Goal: Browse casually: Explore the website without a specific task or goal

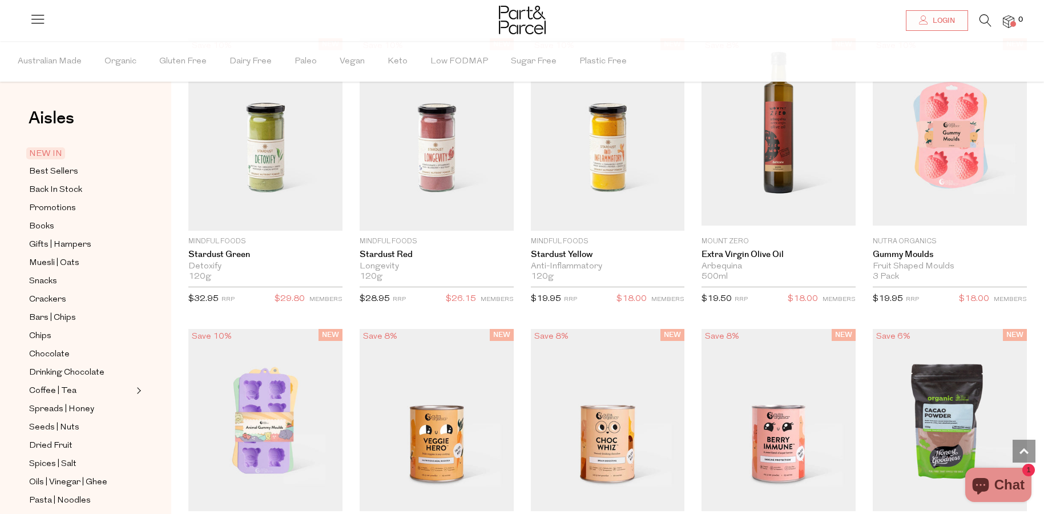
scroll to position [331, 0]
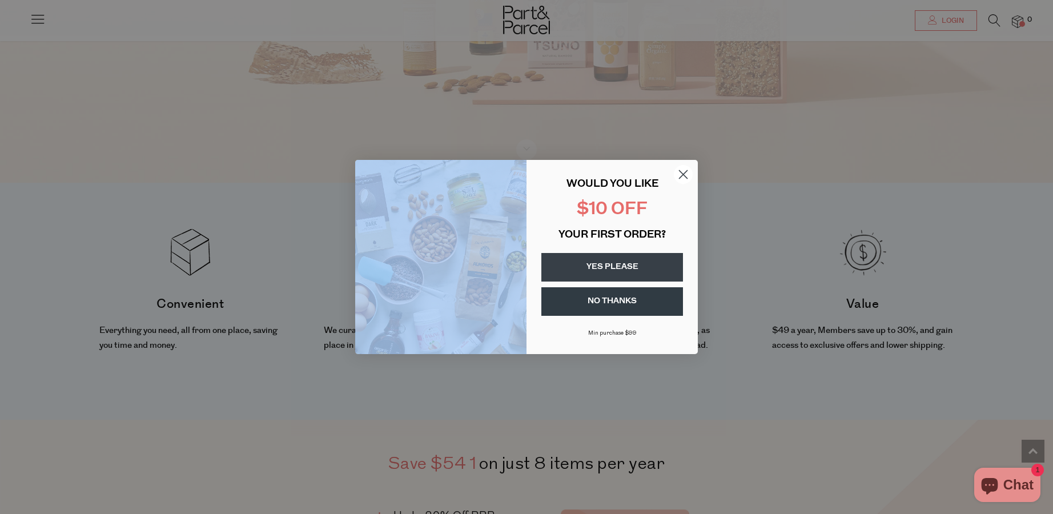
click at [675, 173] on div "Close dialog WOULD YOU LIKE $10 OFF YOUR FIRST ORDER? YES PLEASE NO THANKS Min …" at bounding box center [526, 257] width 342 height 194
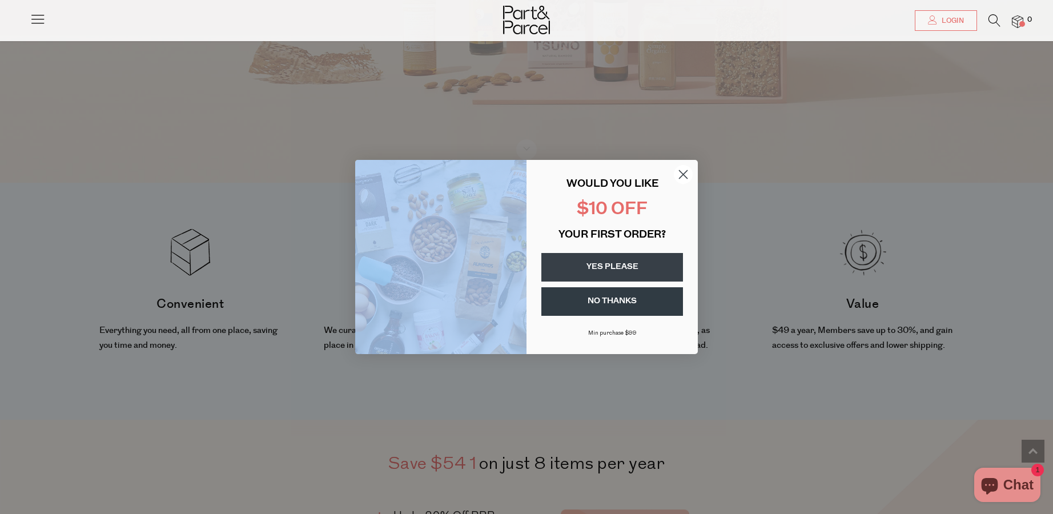
click at [680, 174] on circle "Close dialog" at bounding box center [683, 174] width 19 height 19
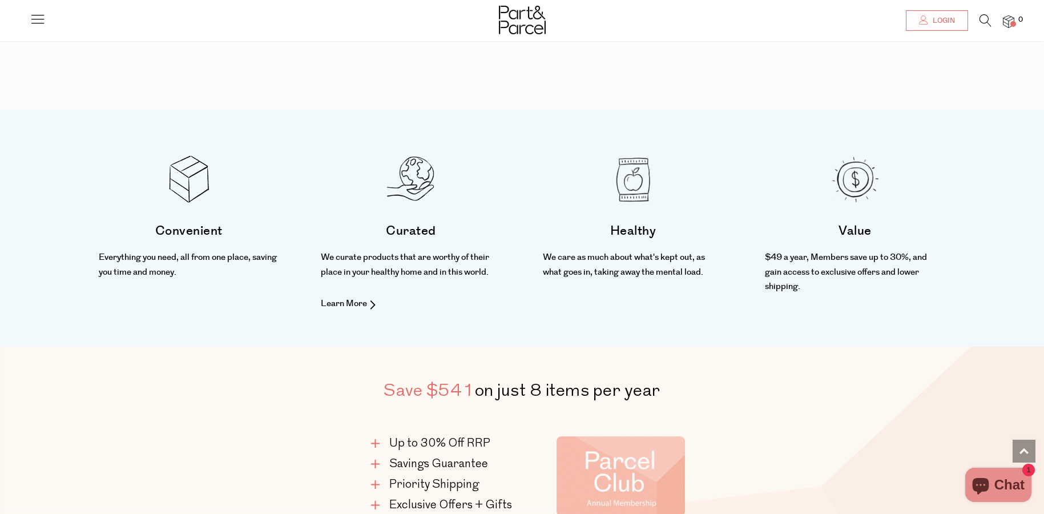
scroll to position [0, 0]
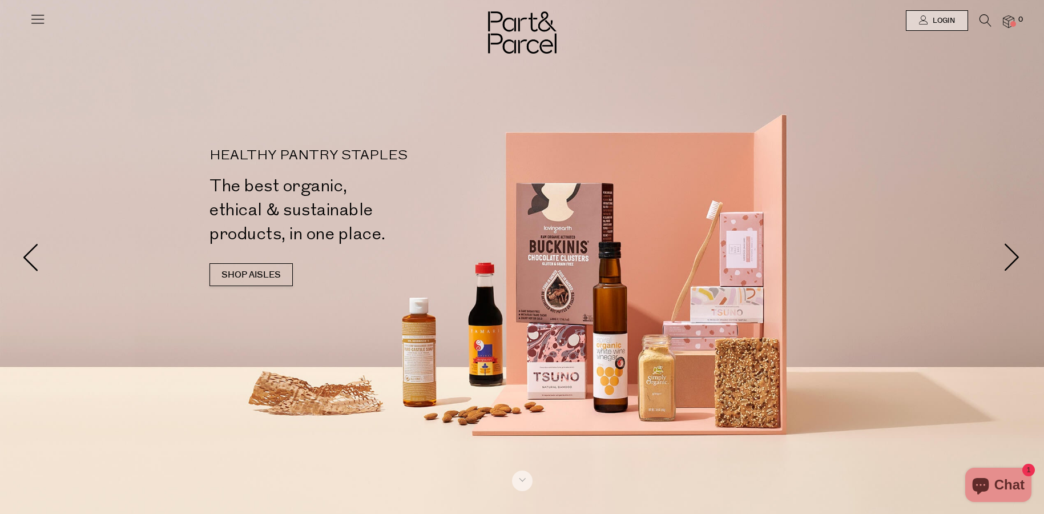
click at [44, 22] on icon at bounding box center [38, 19] width 16 height 16
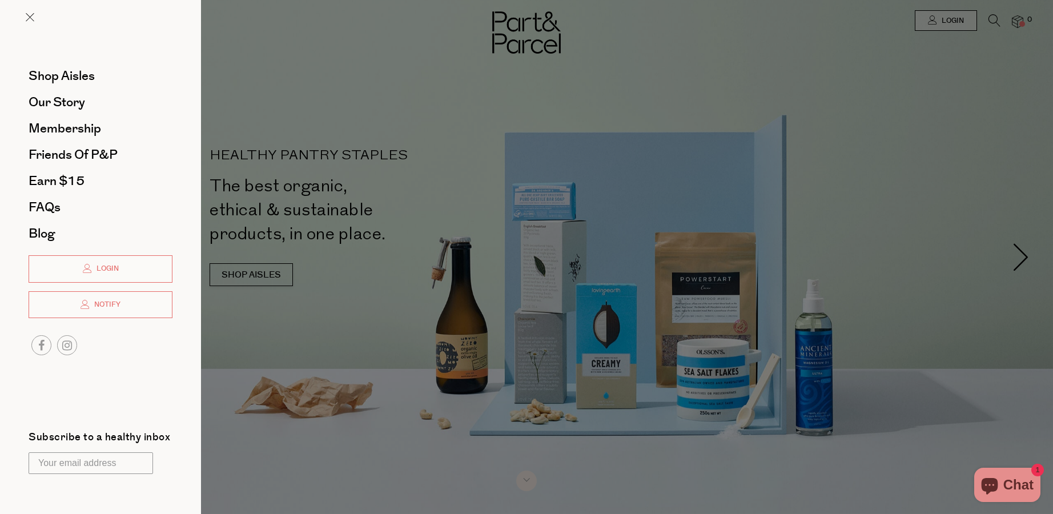
click at [341, 137] on div at bounding box center [526, 257] width 1053 height 514
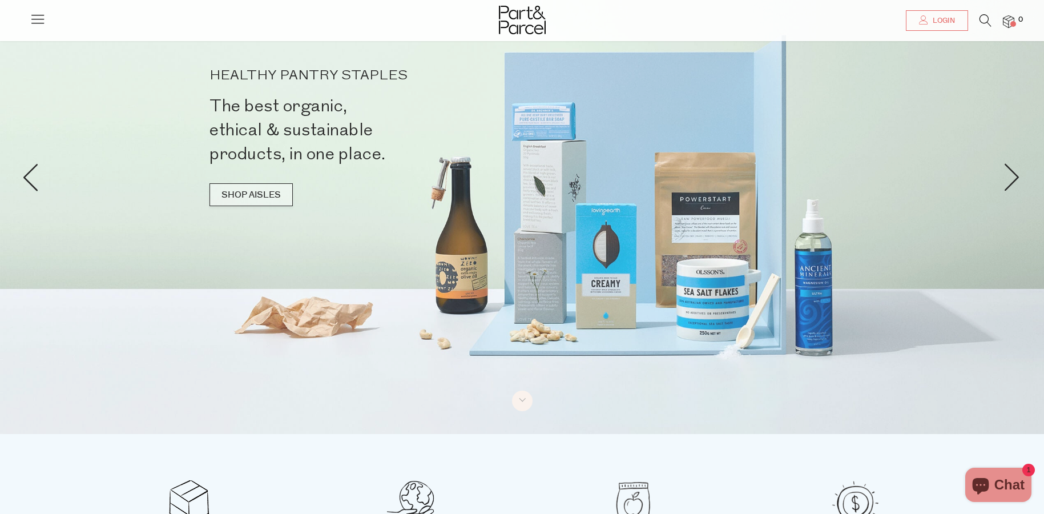
click at [270, 193] on link "SHOP AISLES" at bounding box center [250, 194] width 83 height 23
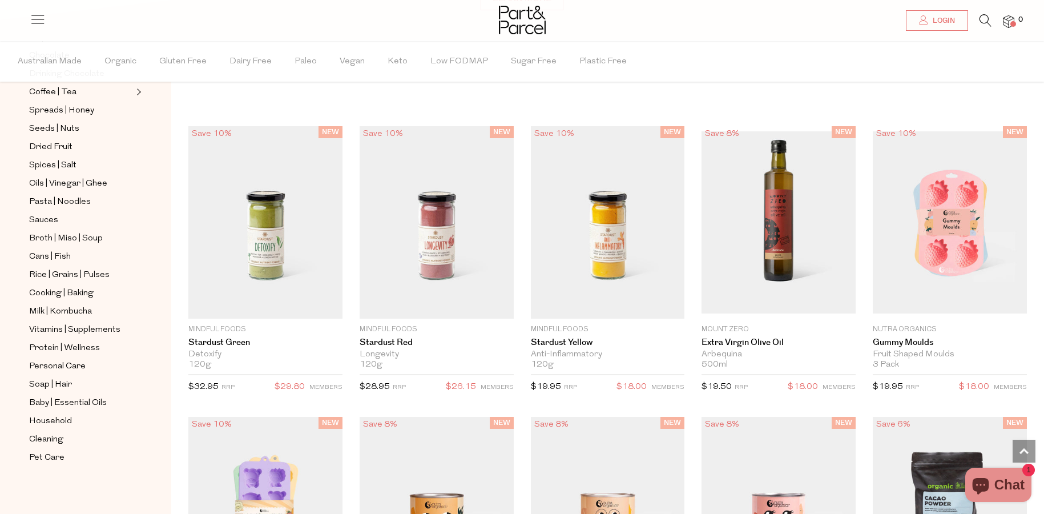
scroll to position [299, 0]
click at [58, 326] on span "Vitamins | Supplements" at bounding box center [74, 330] width 91 height 14
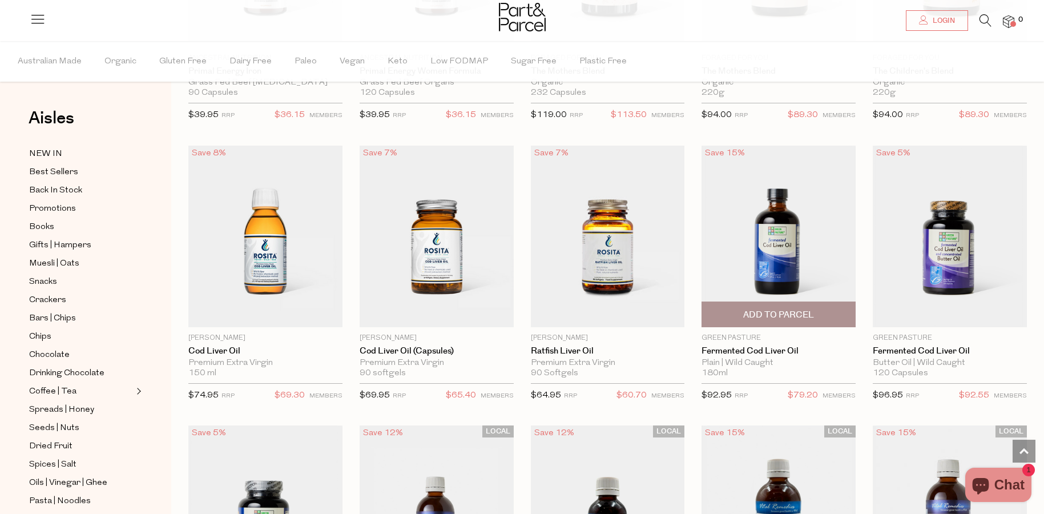
scroll to position [2343, 0]
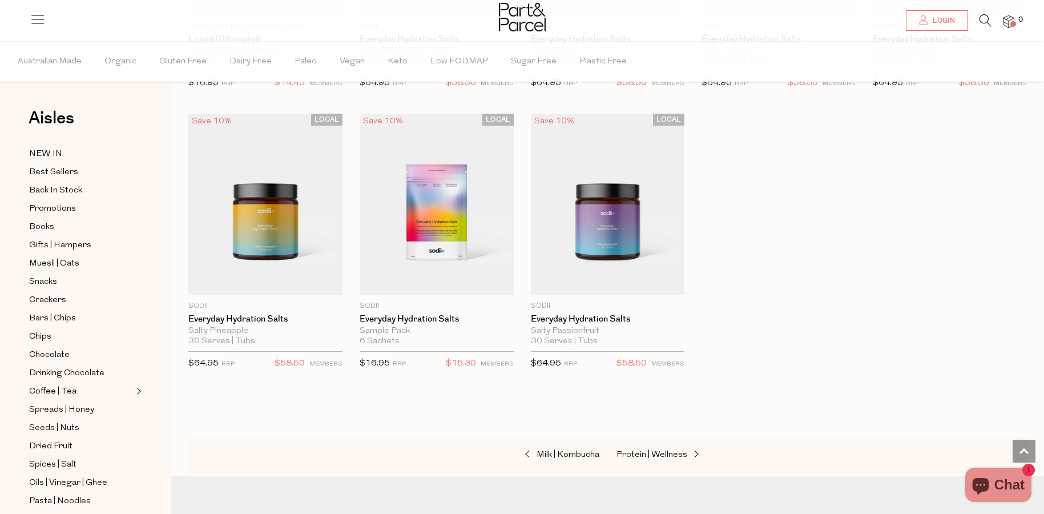
scroll to position [3081, 0]
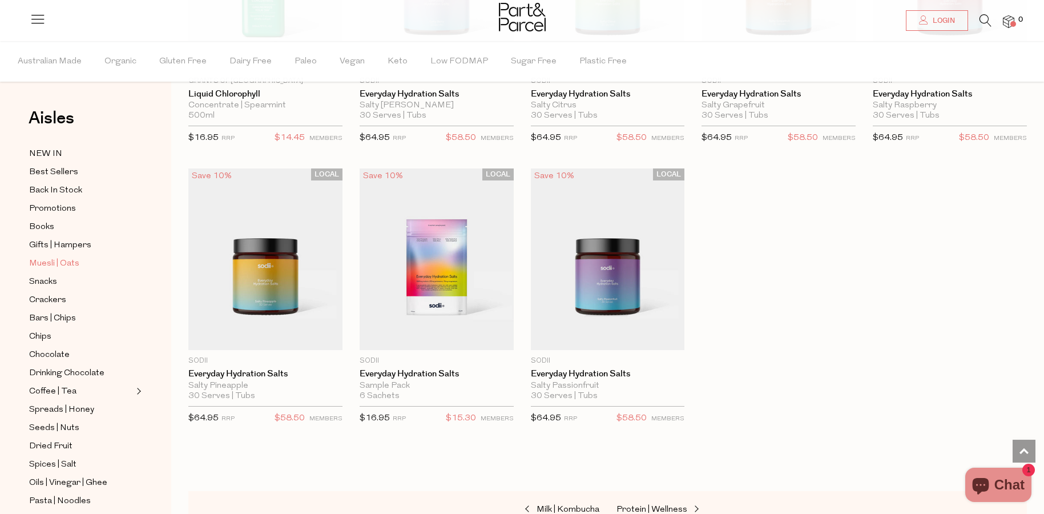
click at [66, 263] on span "Muesli | Oats" at bounding box center [54, 264] width 50 height 14
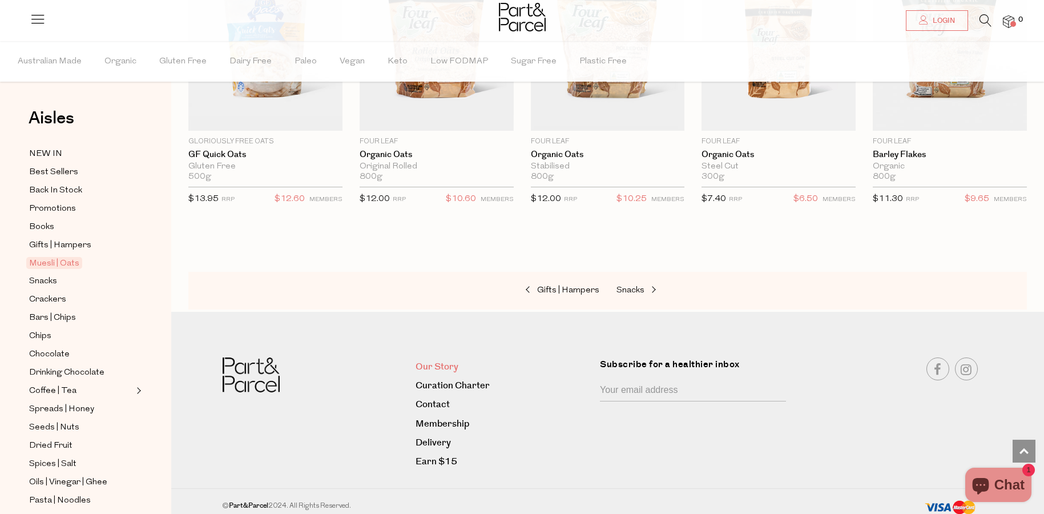
scroll to position [2747, 0]
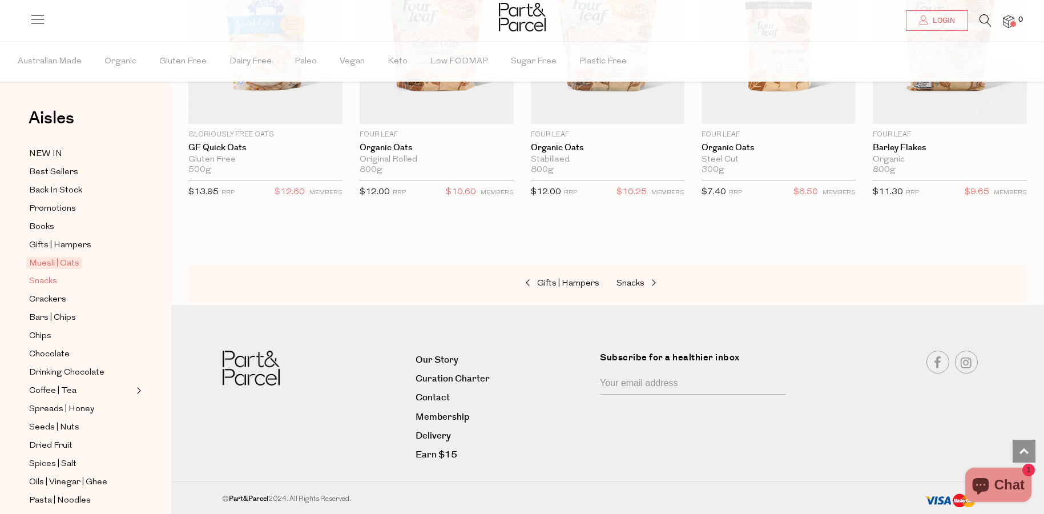
click at [57, 278] on span "Snacks" at bounding box center [43, 282] width 28 height 14
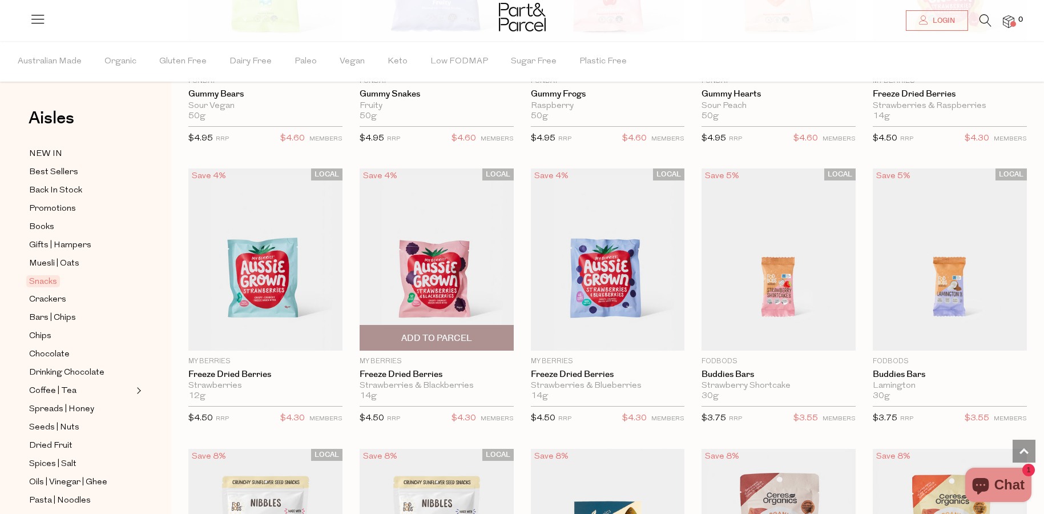
scroll to position [1413, 0]
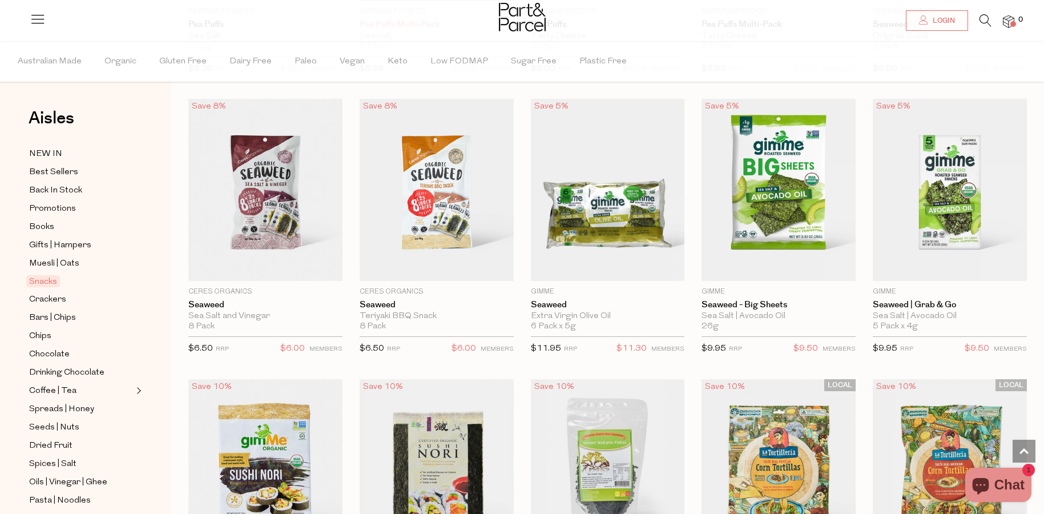
scroll to position [2883, 0]
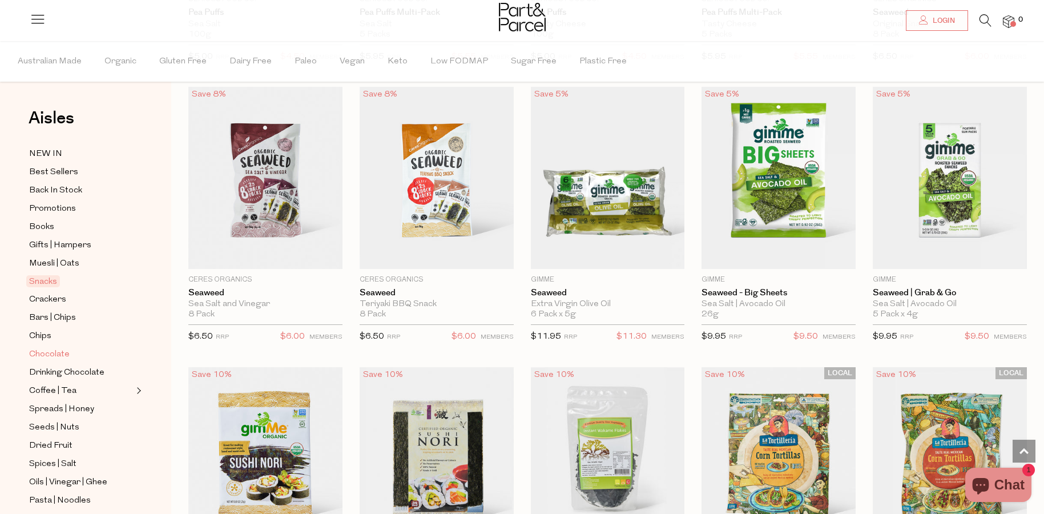
click at [47, 349] on span "Chocolate" at bounding box center [49, 355] width 41 height 14
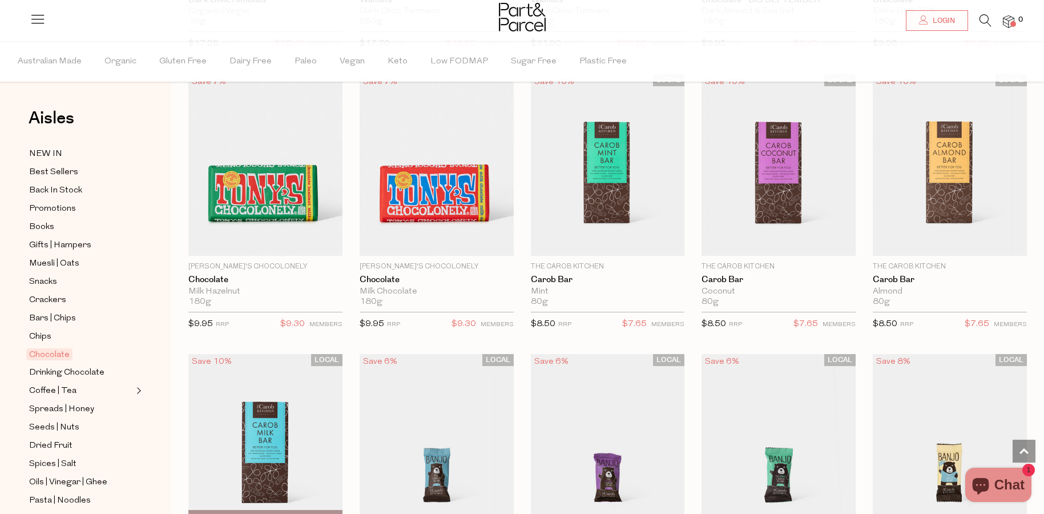
scroll to position [2379, 0]
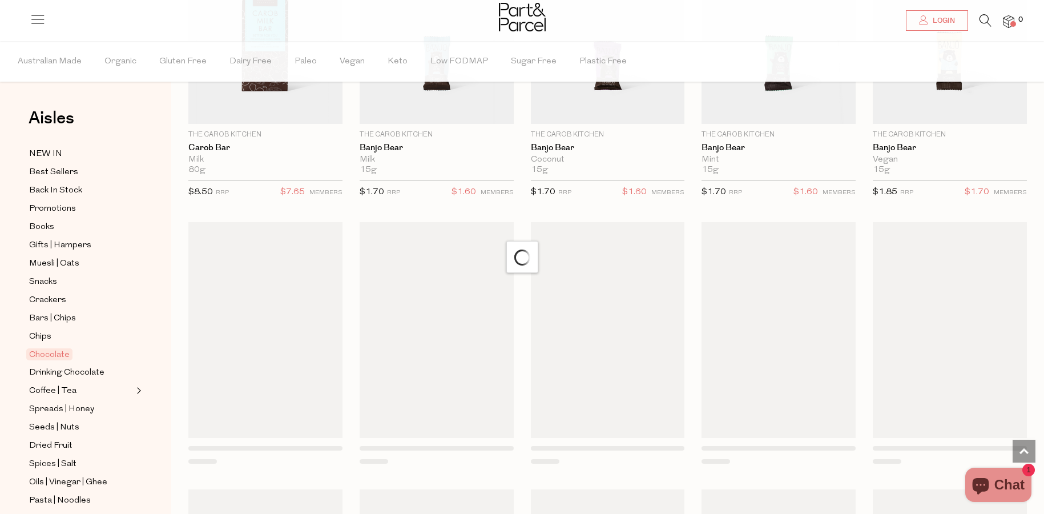
scroll to position [2760, 0]
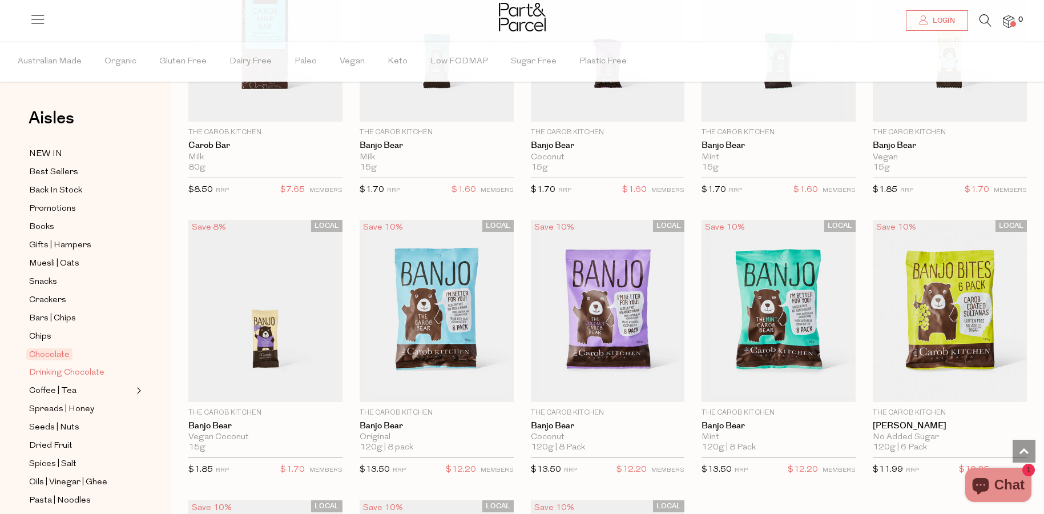
click at [86, 366] on span "Drinking Chocolate" at bounding box center [66, 373] width 75 height 14
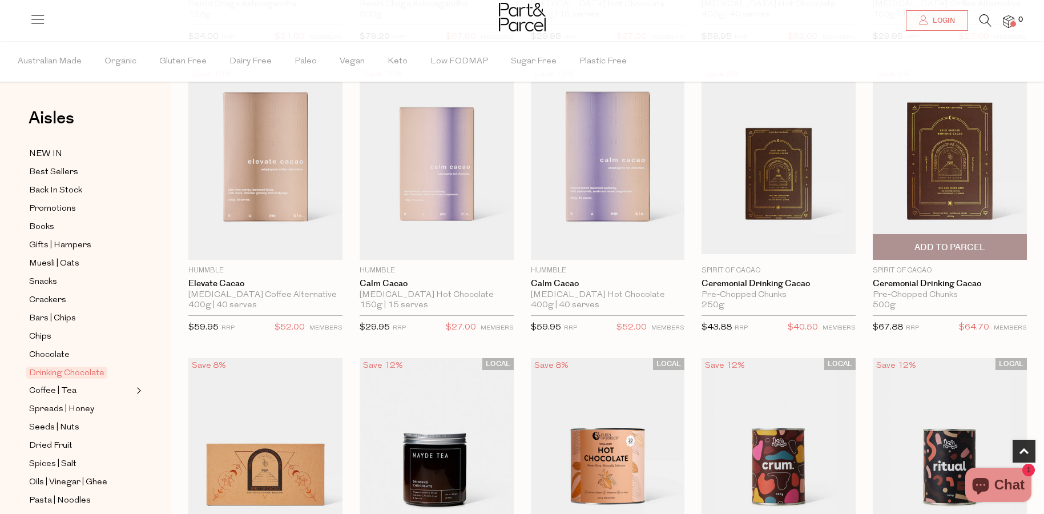
scroll to position [354, 0]
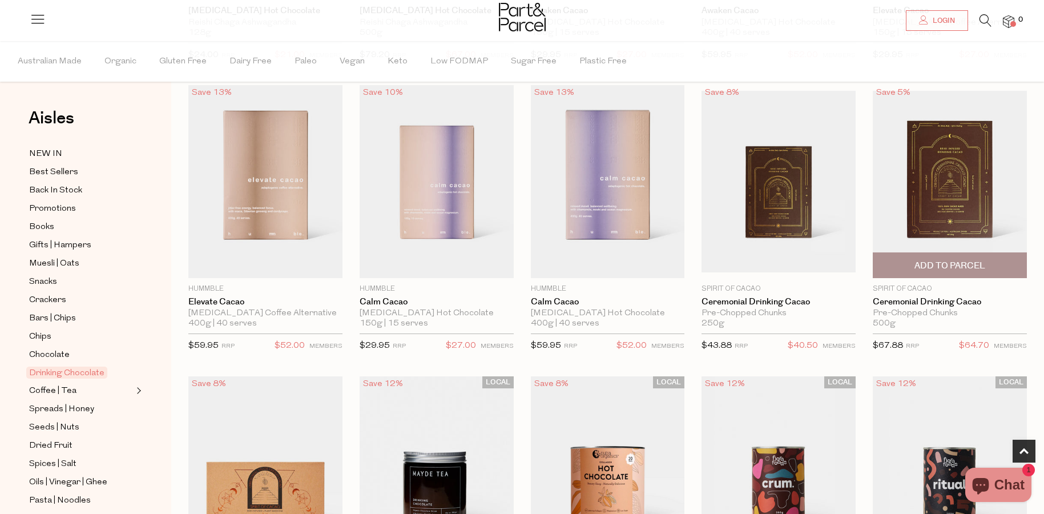
click at [922, 156] on img at bounding box center [950, 182] width 154 height 182
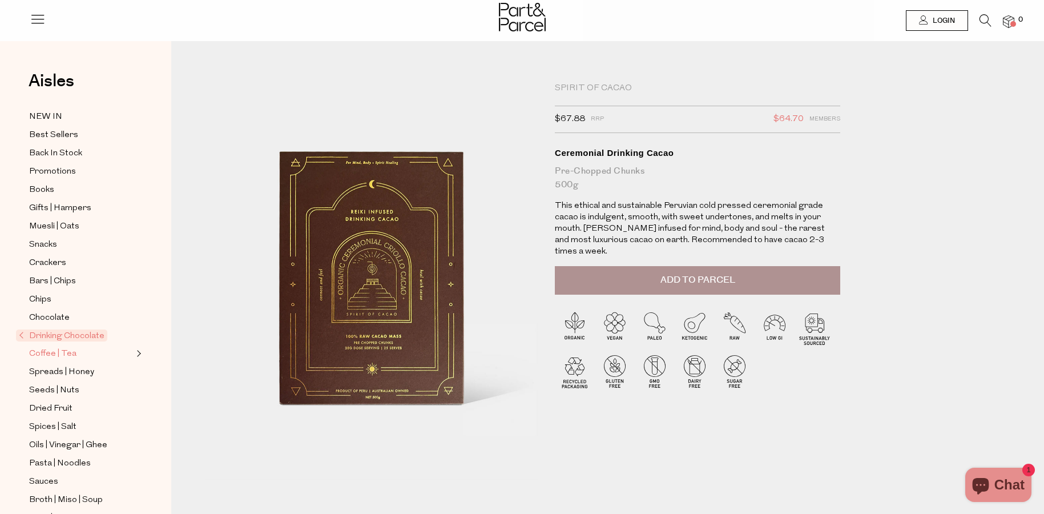
click at [50, 354] on span "Coffee | Tea" at bounding box center [52, 354] width 47 height 14
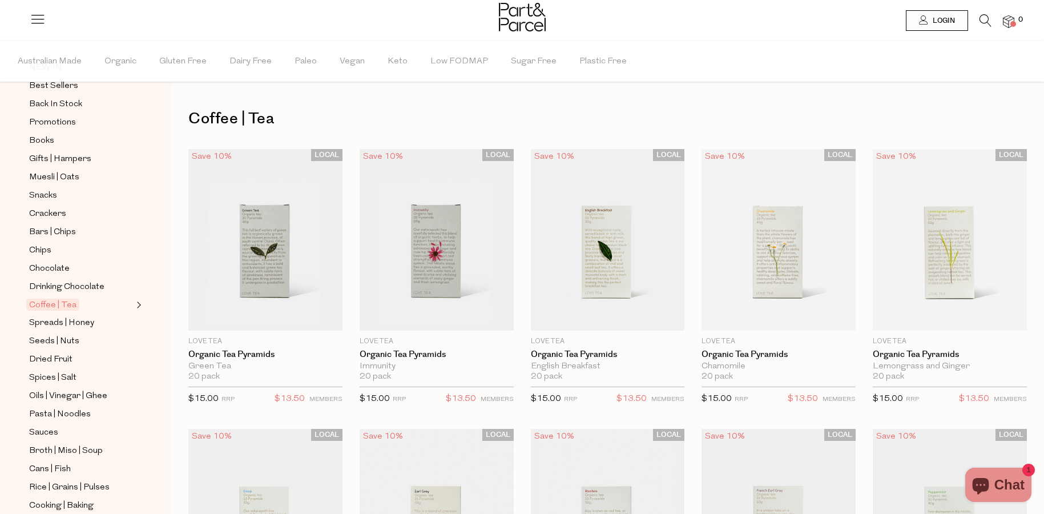
scroll to position [194, 0]
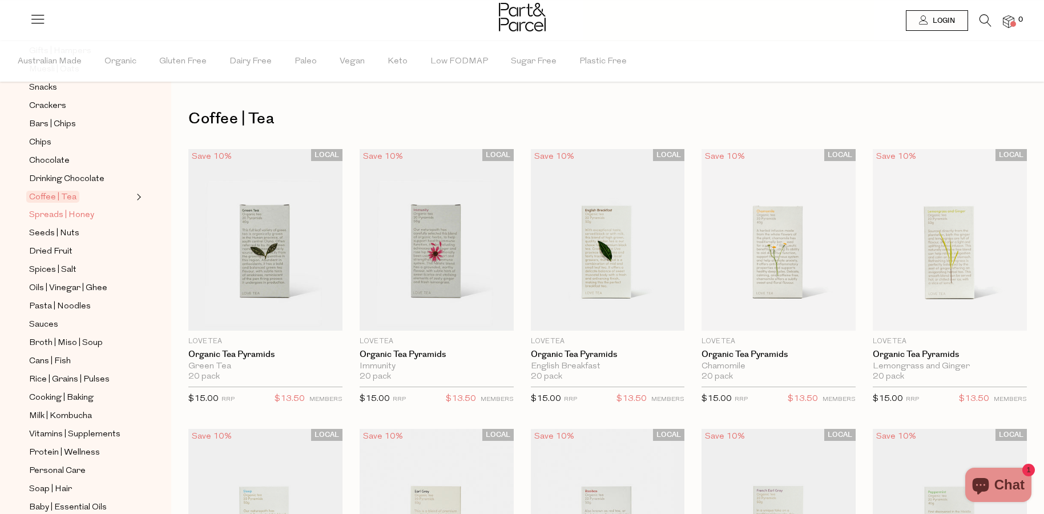
click at [72, 210] on span "Spreads | Honey" at bounding box center [61, 215] width 65 height 14
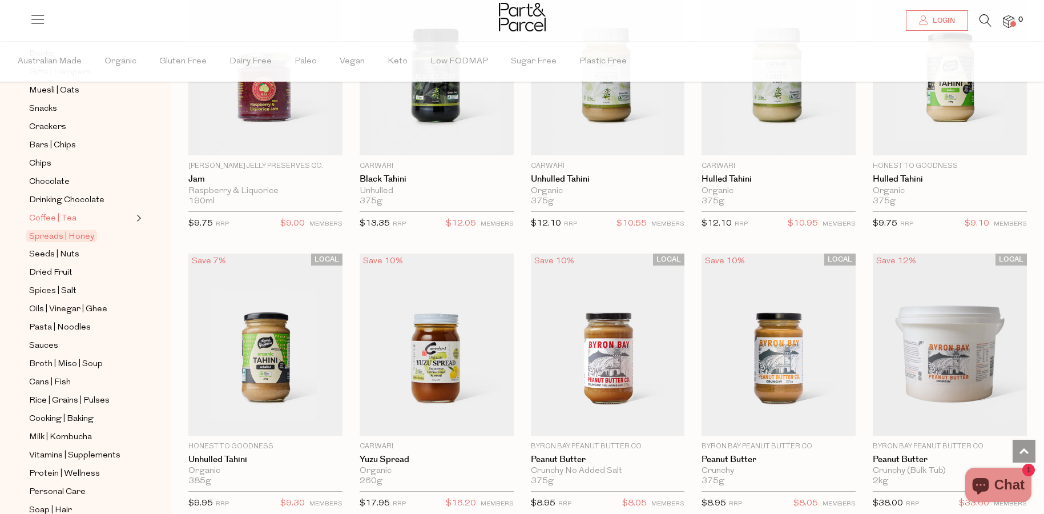
scroll to position [175, 0]
click at [49, 344] on span "Sauces" at bounding box center [43, 344] width 29 height 14
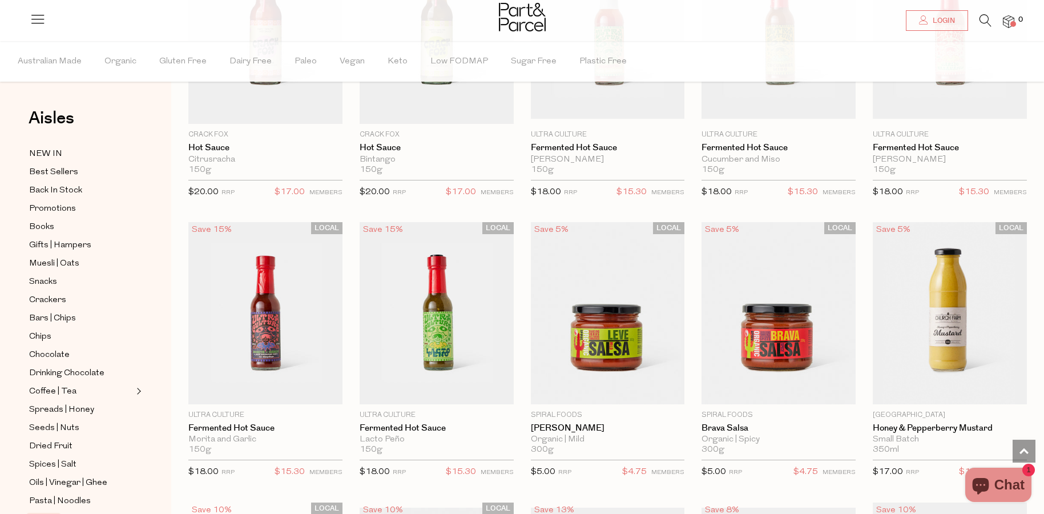
scroll to position [1978, 0]
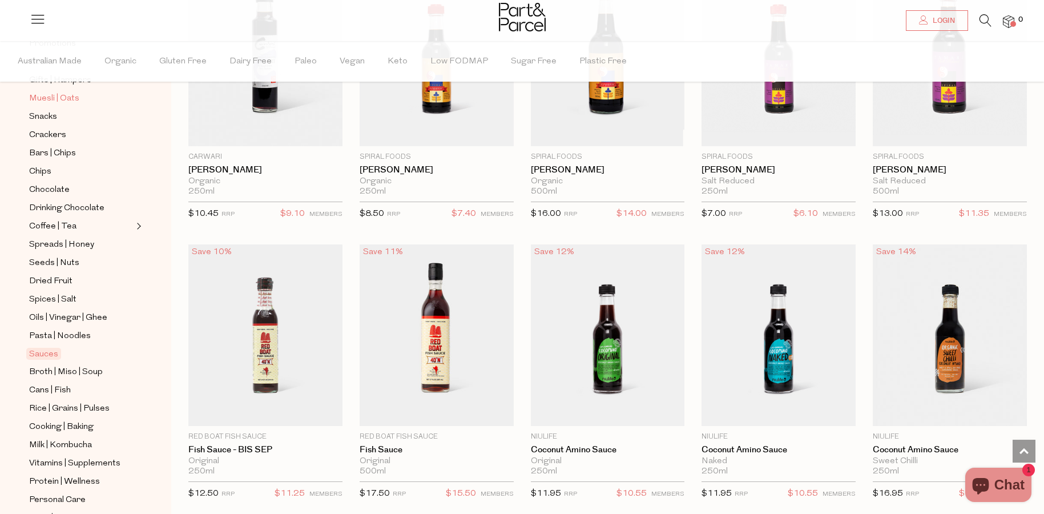
scroll to position [297, 0]
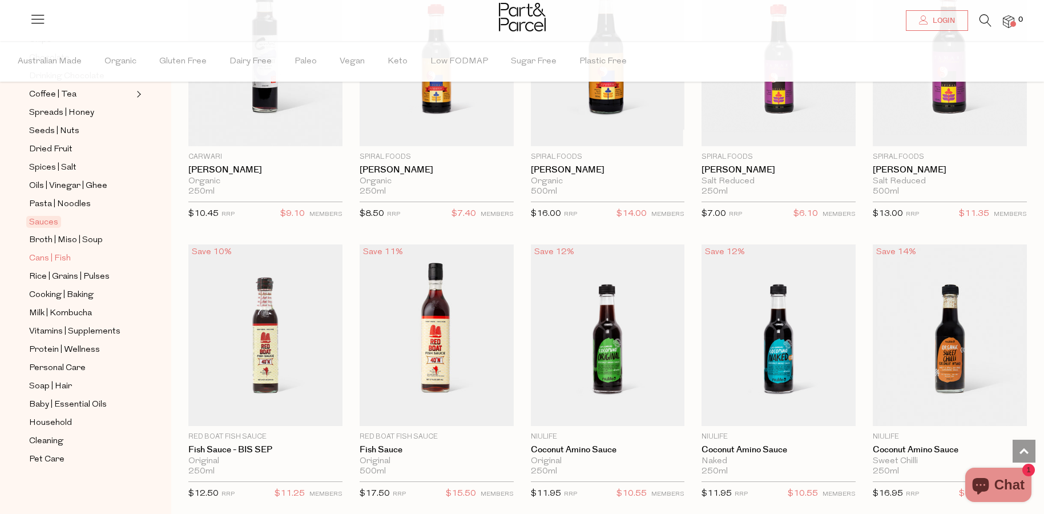
click at [64, 255] on span "Cans | Fish" at bounding box center [50, 259] width 42 height 14
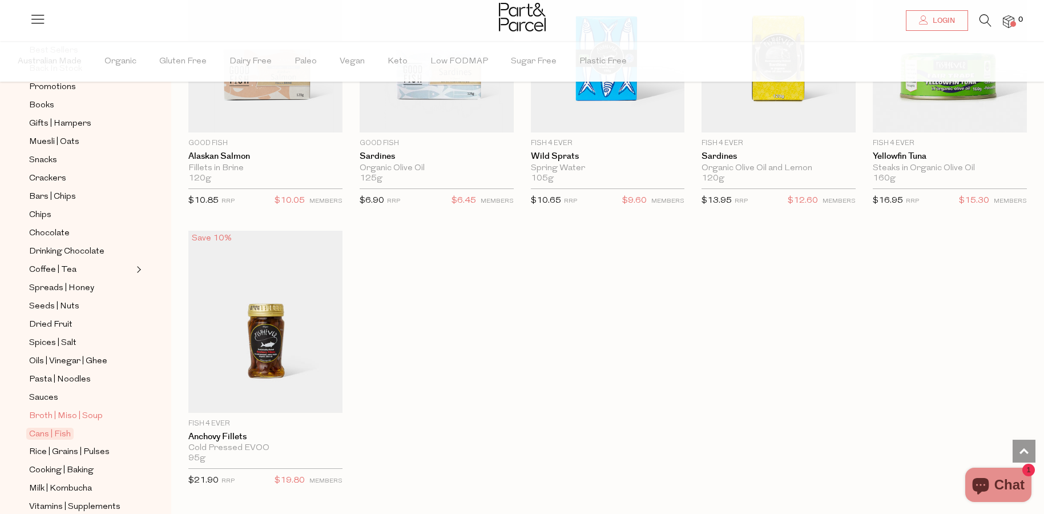
scroll to position [271, 0]
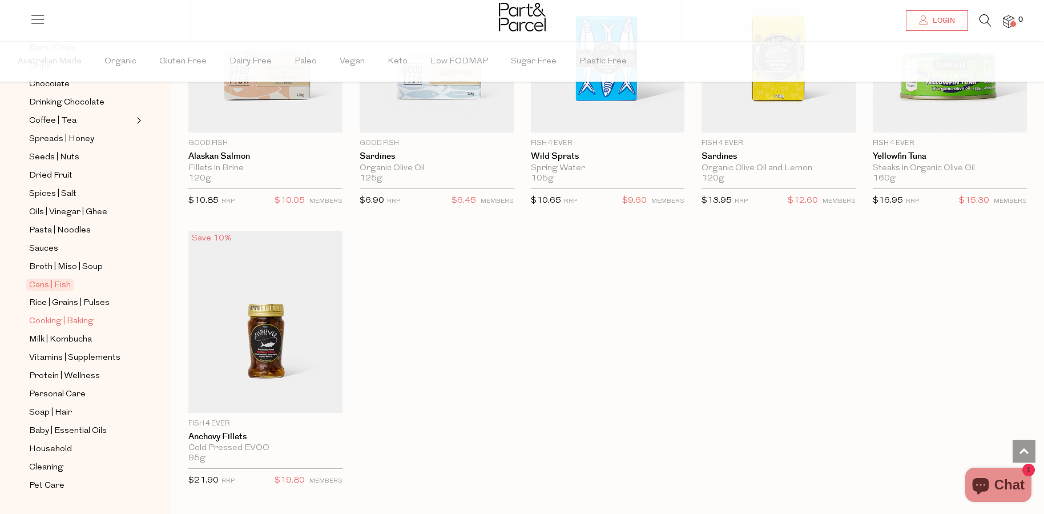
click at [86, 321] on span "Cooking | Baking" at bounding box center [61, 322] width 65 height 14
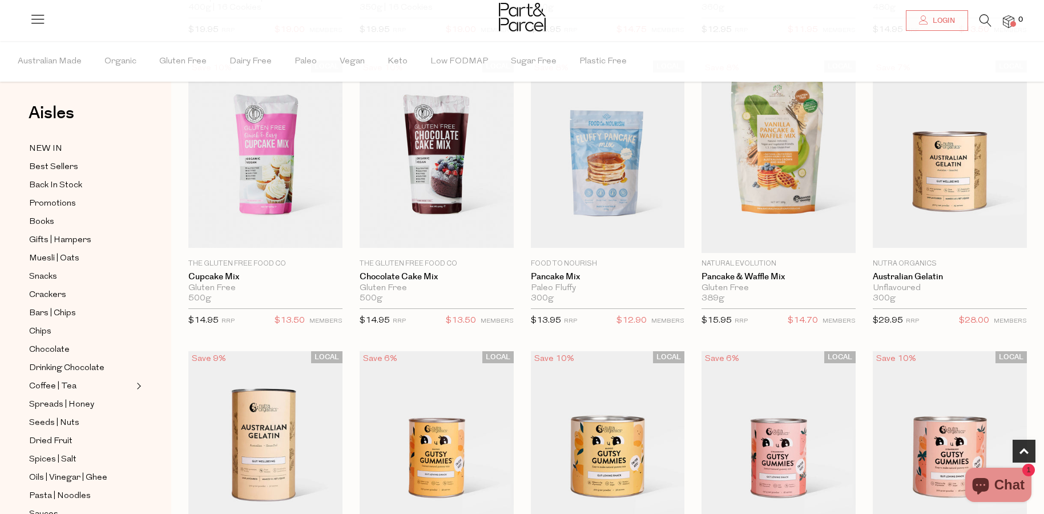
scroll to position [4, 0]
click at [59, 170] on span "Best Sellers" at bounding box center [53, 169] width 49 height 14
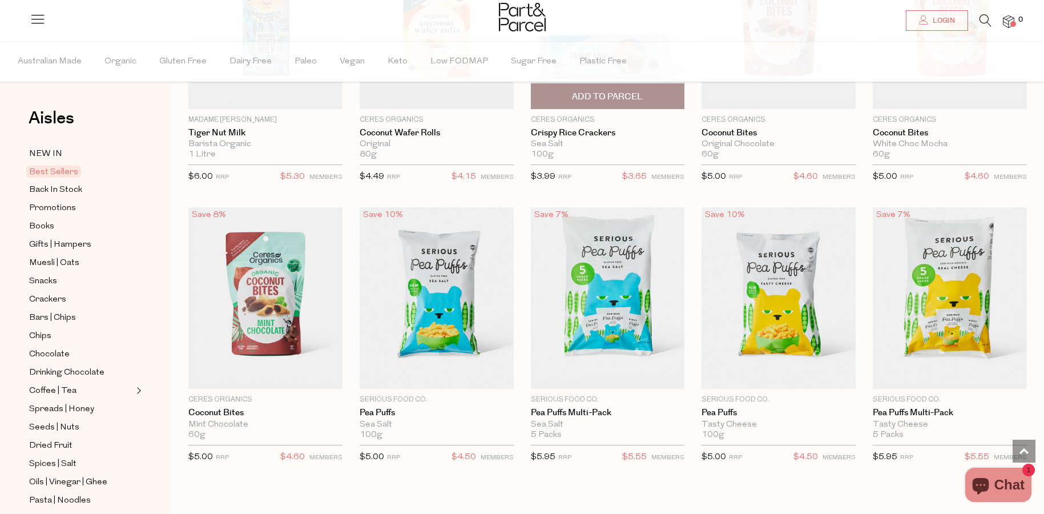
scroll to position [2038, 0]
